Goal: Book appointment/travel/reservation

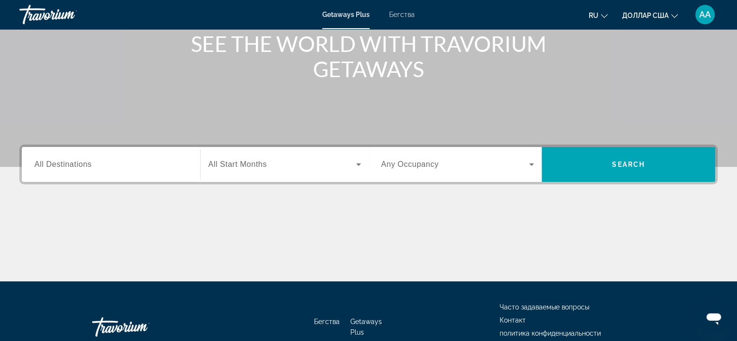
scroll to position [145, 0]
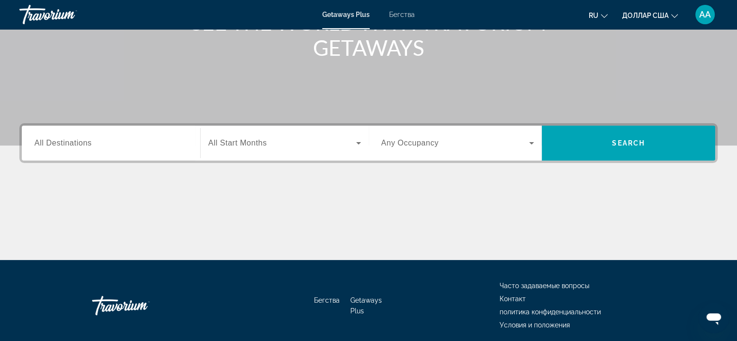
click at [146, 158] on div "Destination All Destinations" at bounding box center [111, 143] width 169 height 35
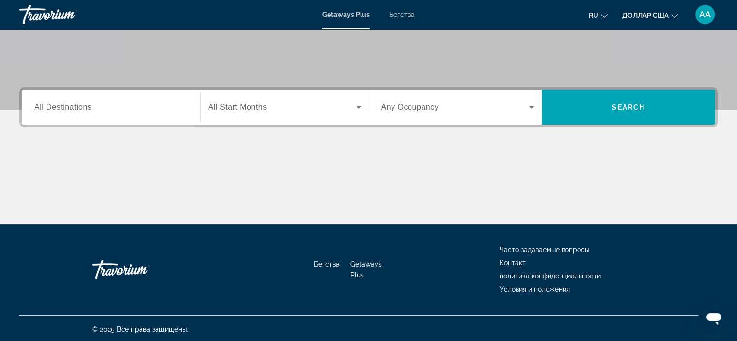
scroll to position [183, 0]
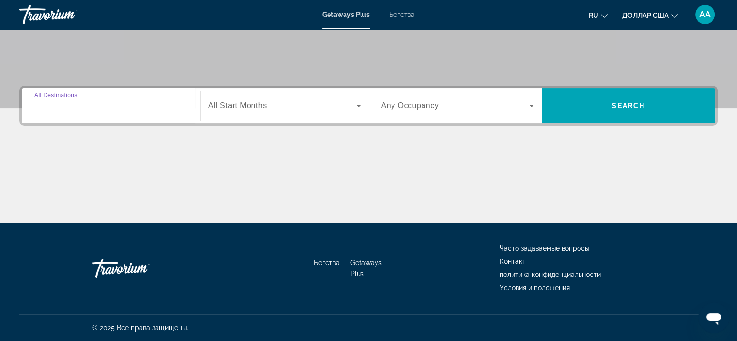
click at [151, 100] on input "Destination All Destinations" at bounding box center [110, 106] width 153 height 12
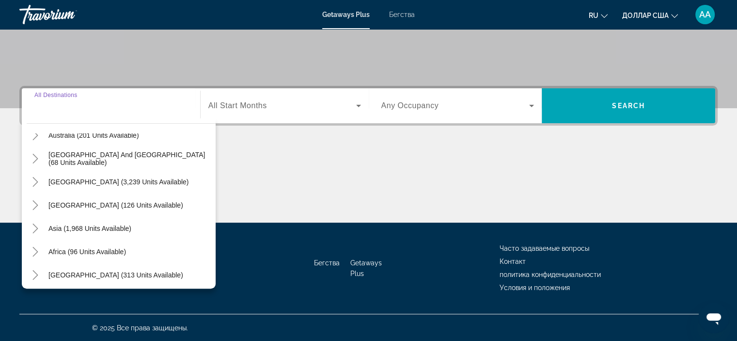
scroll to position [157, 0]
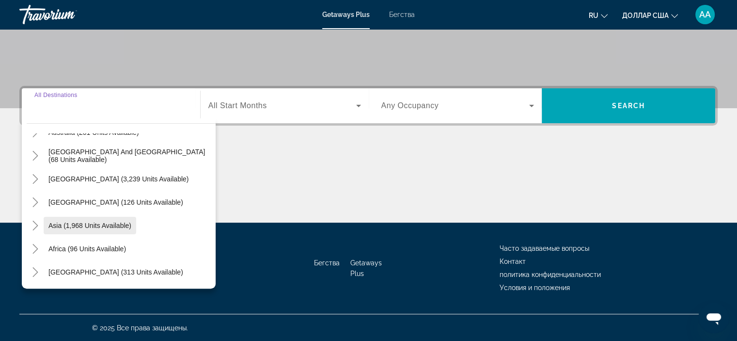
click at [95, 228] on span "Asia (1,968 units available)" at bounding box center [89, 226] width 83 height 8
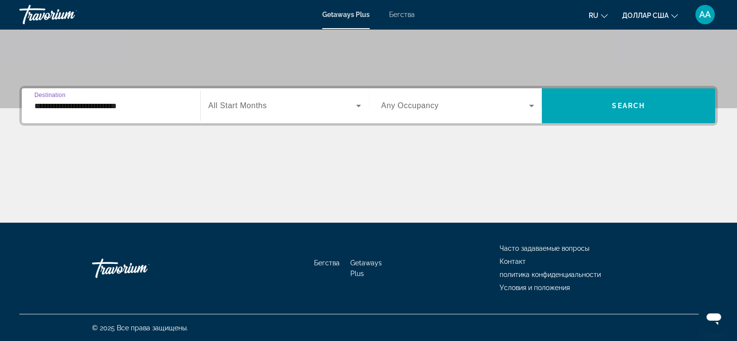
click at [117, 108] on input "**********" at bounding box center [110, 106] width 153 height 12
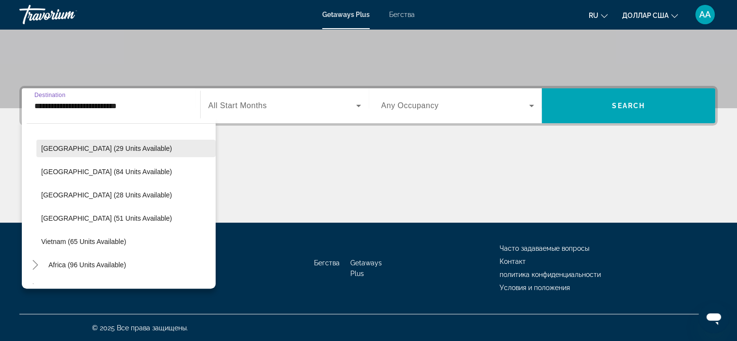
scroll to position [413, 0]
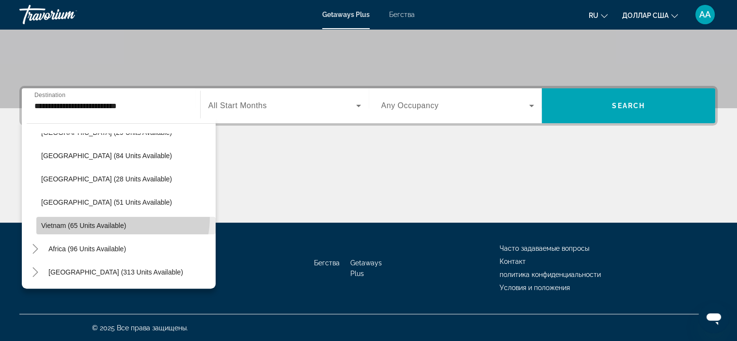
click at [100, 216] on span "Виджет поиска" at bounding box center [125, 225] width 179 height 23
type input "**********"
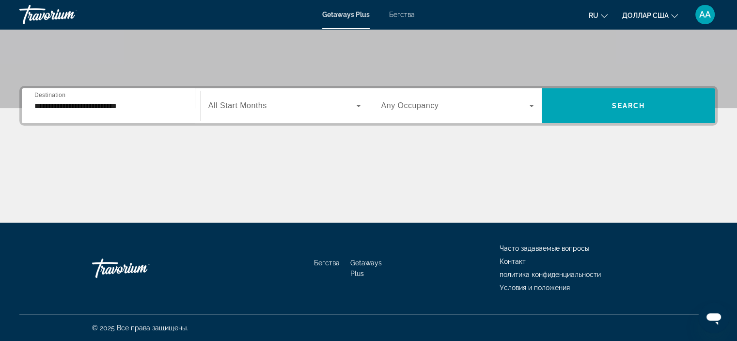
click at [471, 117] on div "Виджет поиска" at bounding box center [458, 105] width 153 height 27
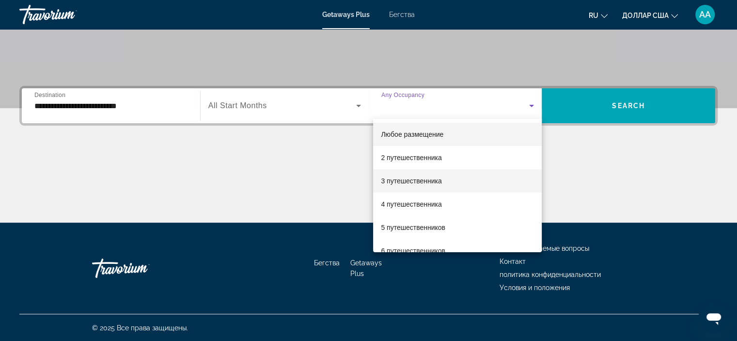
click at [478, 176] on mat-option "3 путешественника" at bounding box center [457, 180] width 169 height 23
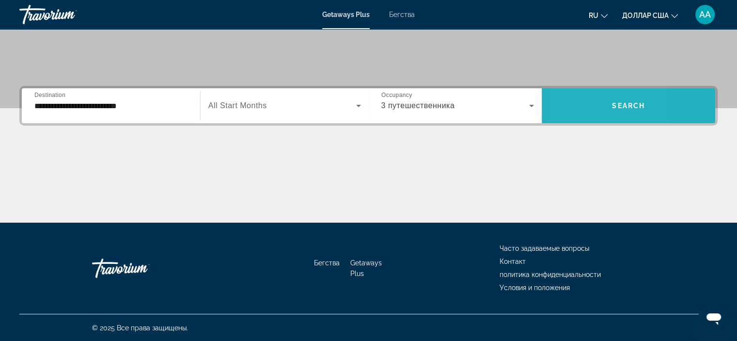
click at [574, 114] on span "Виджет поиска" at bounding box center [629, 105] width 174 height 23
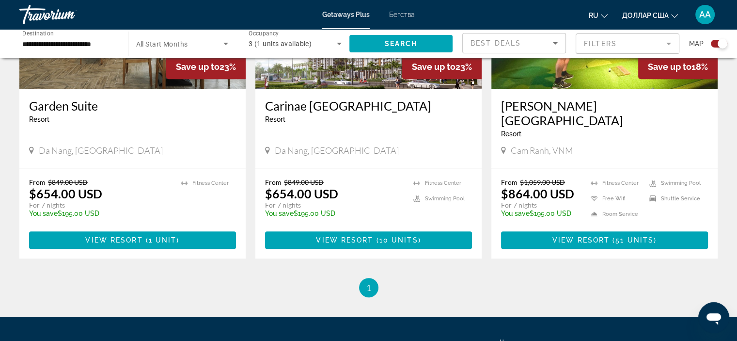
scroll to position [436, 0]
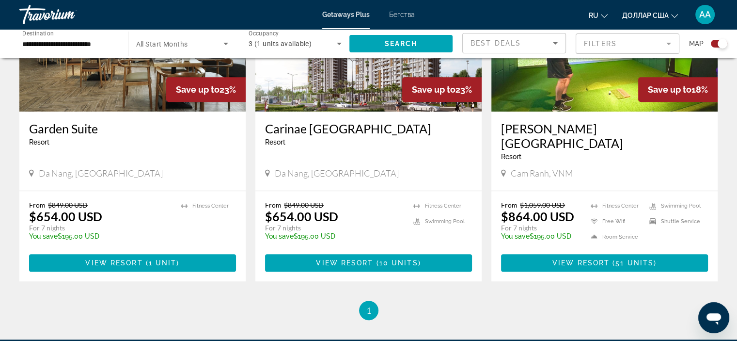
click at [558, 72] on img "Основное содержание" at bounding box center [605, 33] width 226 height 155
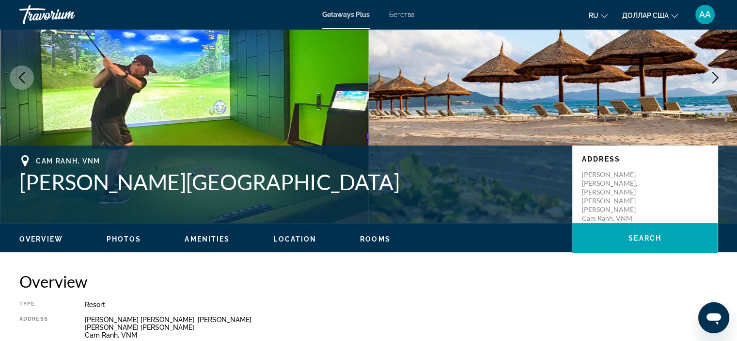
scroll to position [291, 0]
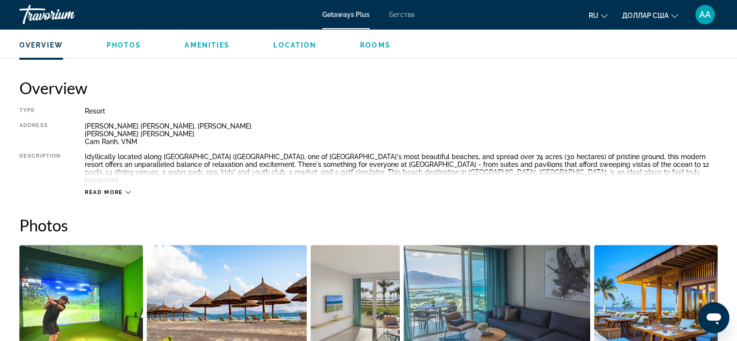
click at [113, 189] on span "Read more" at bounding box center [104, 192] width 38 height 6
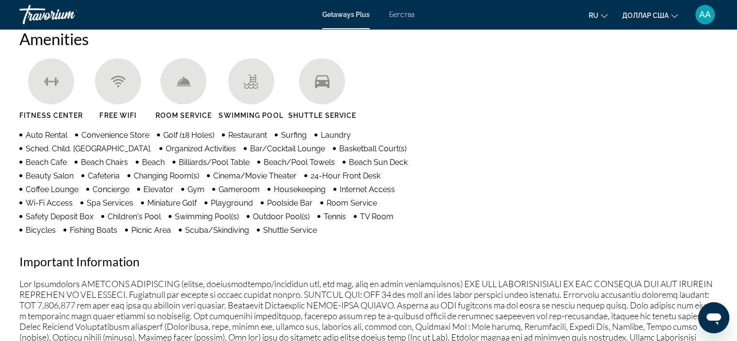
scroll to position [0, 0]
